Goal: Task Accomplishment & Management: Manage account settings

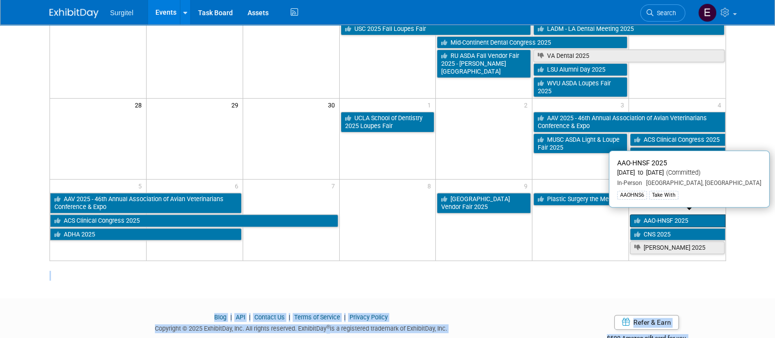
click at [653, 214] on link "AAO-HNSF 2025" at bounding box center [677, 220] width 95 height 13
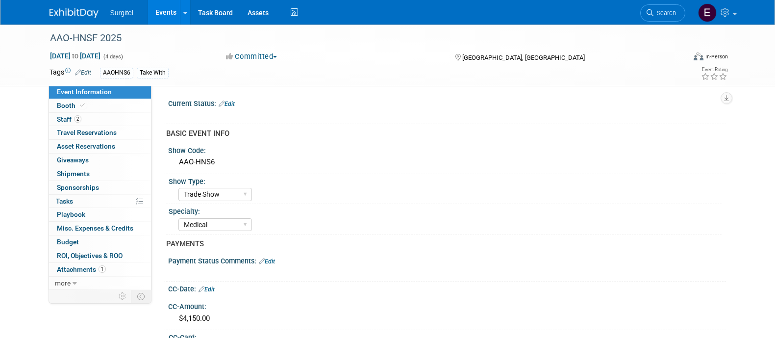
select select "Trade Show"
select select "Medical"
select select "SkyMiles - 93008"
select select "No"
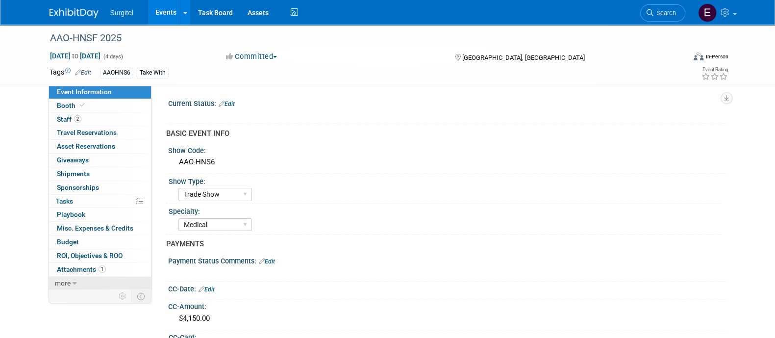
click at [77, 276] on link "more" at bounding box center [100, 282] width 102 height 13
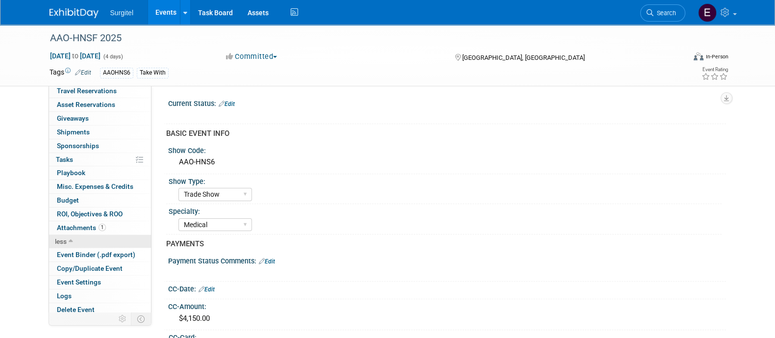
scroll to position [44, 0]
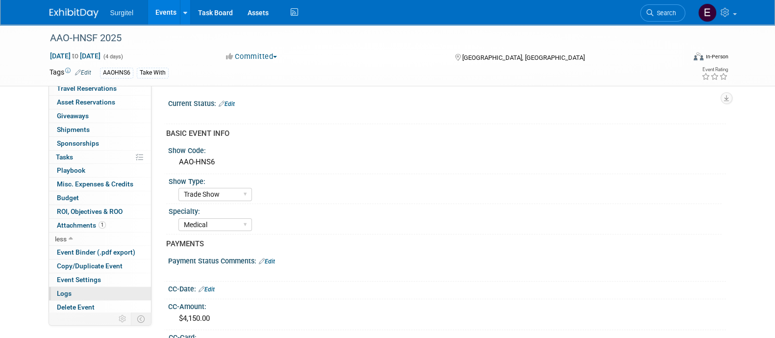
click at [84, 298] on link "Logs" at bounding box center [100, 293] width 102 height 13
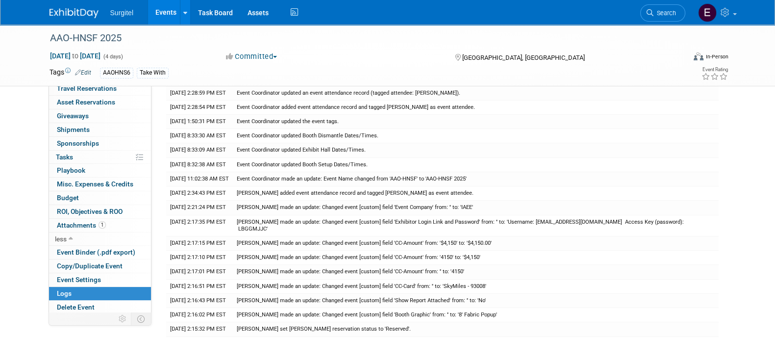
scroll to position [55, 0]
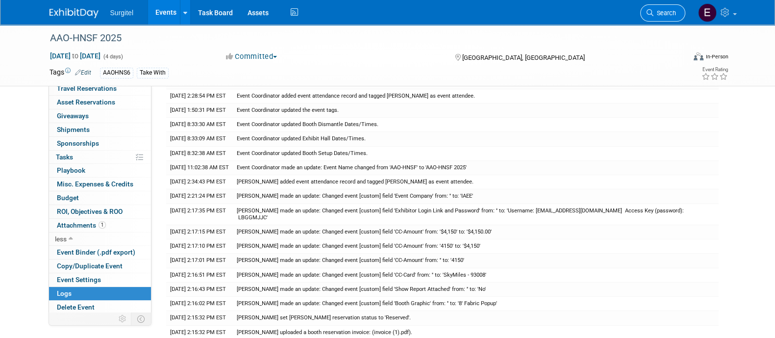
click at [663, 21] on link "Search" at bounding box center [662, 12] width 45 height 17
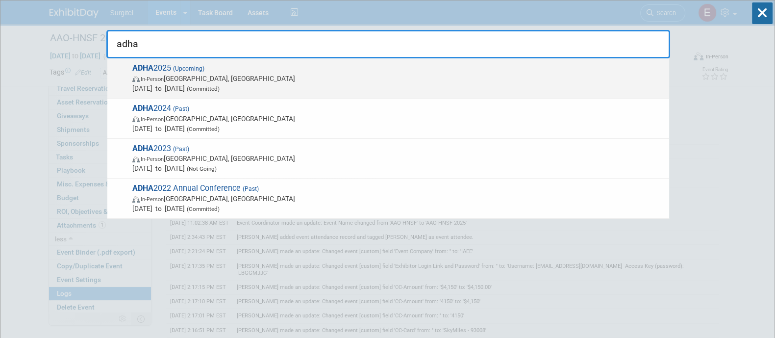
type input "adha"
click at [417, 70] on span "ADHA 2025 (Upcoming) In-Person Long Beach, CA Oct 4, 2025 to Oct 6, 2025 (Commi…" at bounding box center [396, 78] width 535 height 30
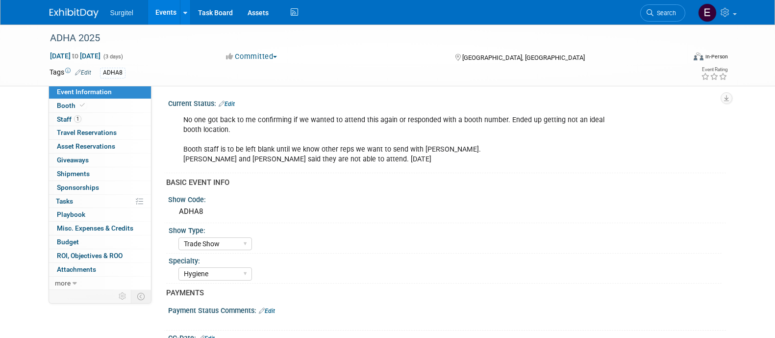
select select "Trade Show"
select select "Hygiene"
select select "SkyMiles - 93008"
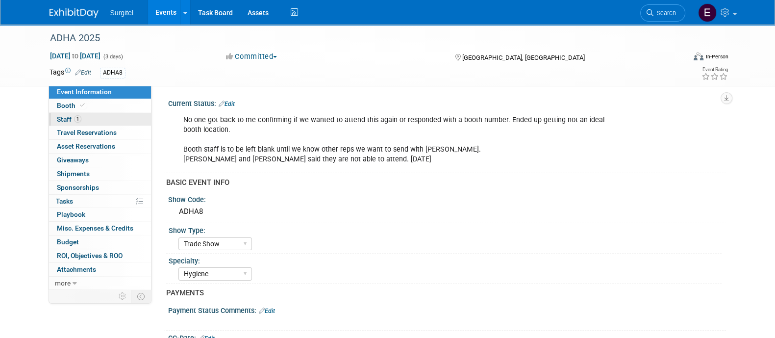
click at [108, 125] on link "1 Staff 1" at bounding box center [100, 119] width 102 height 13
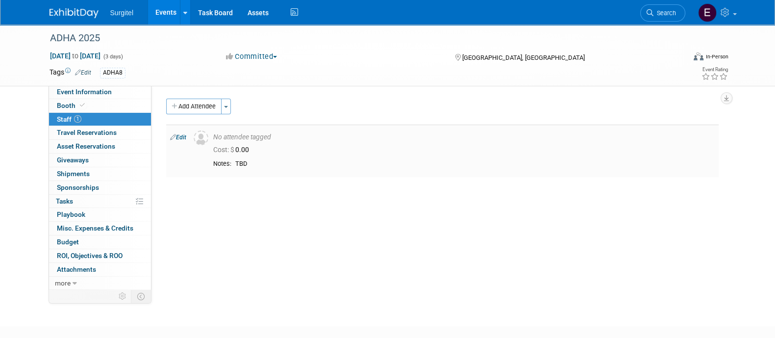
click at [185, 137] on link "Edit" at bounding box center [178, 137] width 16 height 7
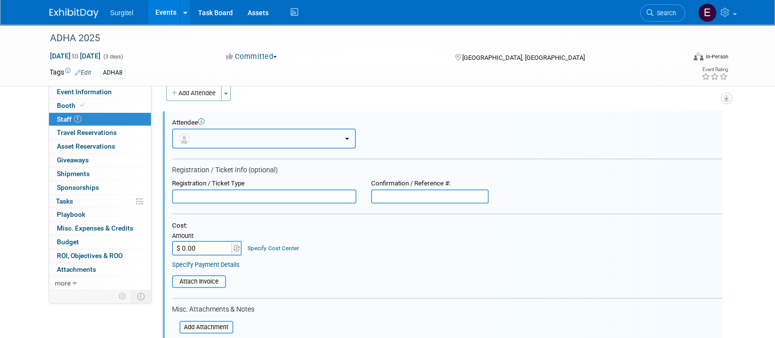
click at [186, 137] on img "button" at bounding box center [184, 138] width 11 height 11
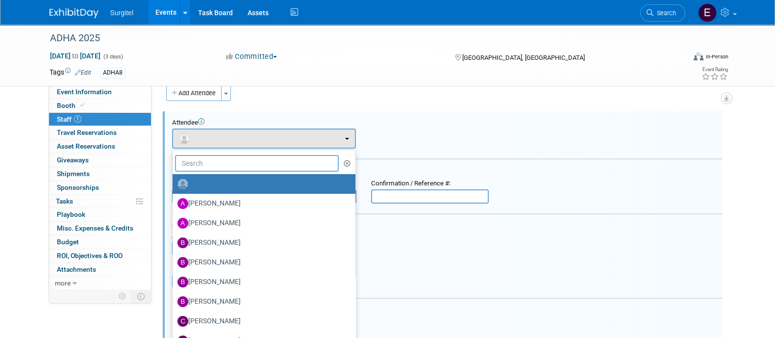
click at [213, 170] on input "text" at bounding box center [257, 163] width 164 height 17
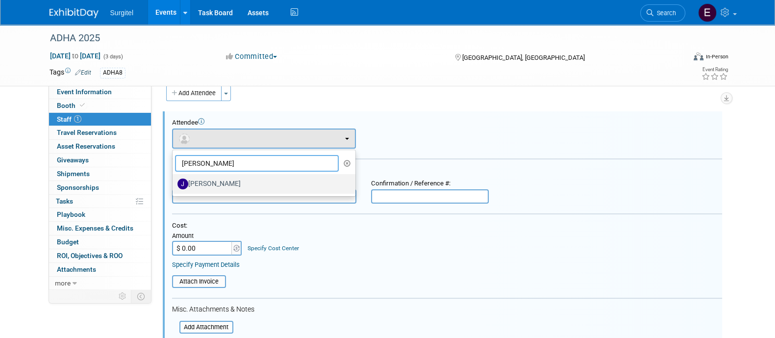
type input "[PERSON_NAME]"
click at [226, 182] on label "[PERSON_NAME]" at bounding box center [261, 184] width 168 height 16
click at [174, 182] on input "[PERSON_NAME]" at bounding box center [171, 182] width 6 height 6
select select "a2439ed4-e201-4cbd-ac69-390b6d4d9a73"
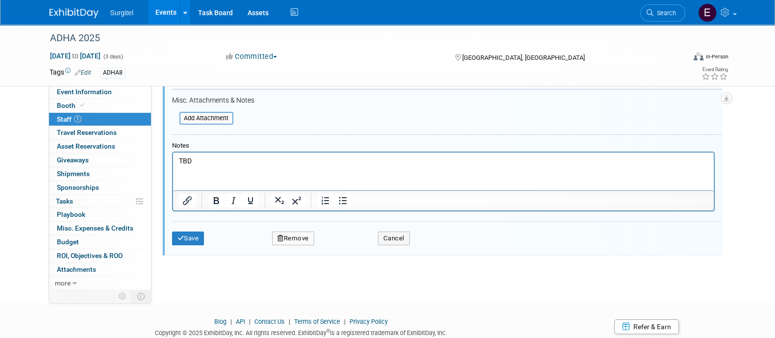
scroll to position [257, 0]
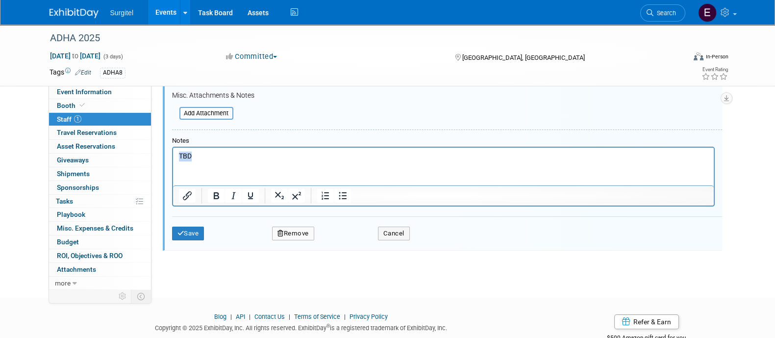
drag, startPoint x: 210, startPoint y: 159, endPoint x: 139, endPoint y: 166, distance: 71.9
click at [173, 161] on html "TBD" at bounding box center [443, 155] width 541 height 14
click at [196, 226] on button "Save" at bounding box center [188, 233] width 32 height 14
